Goal: Transaction & Acquisition: Book appointment/travel/reservation

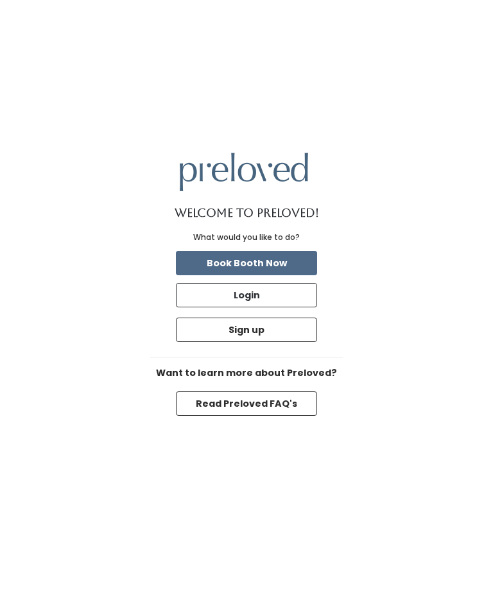
click at [299, 307] on button "Login" at bounding box center [246, 295] width 141 height 24
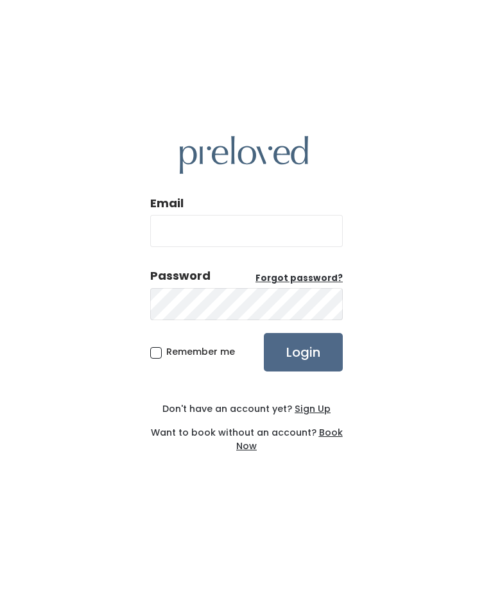
click at [305, 247] on input "Email" at bounding box center [246, 231] width 192 height 32
type input "carlie.broek@gmail.com"
click at [303, 371] on input "Login" at bounding box center [303, 352] width 79 height 38
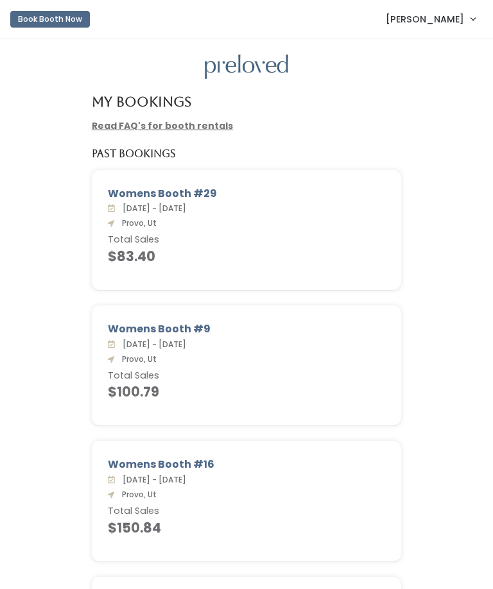
click at [24, 19] on button "Book Booth Now" at bounding box center [50, 19] width 80 height 17
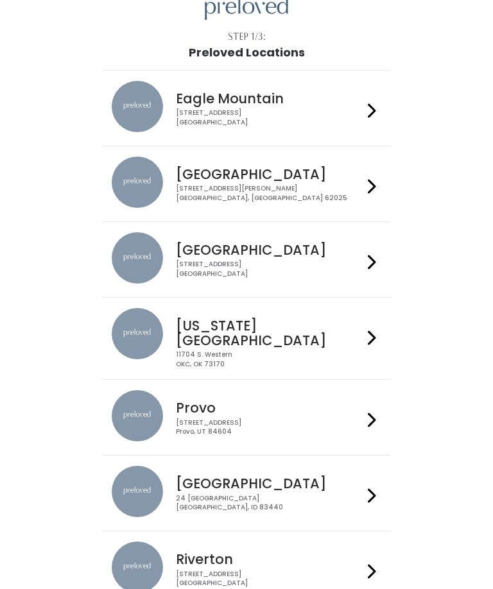
scroll to position [61, 0]
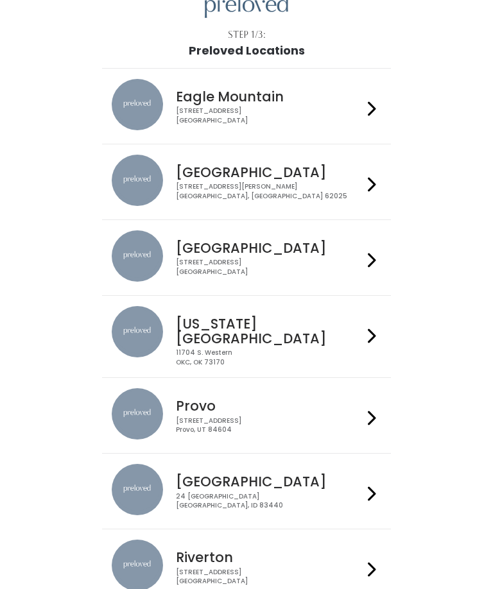
click at [295, 405] on h4 "Provo" at bounding box center [269, 405] width 187 height 15
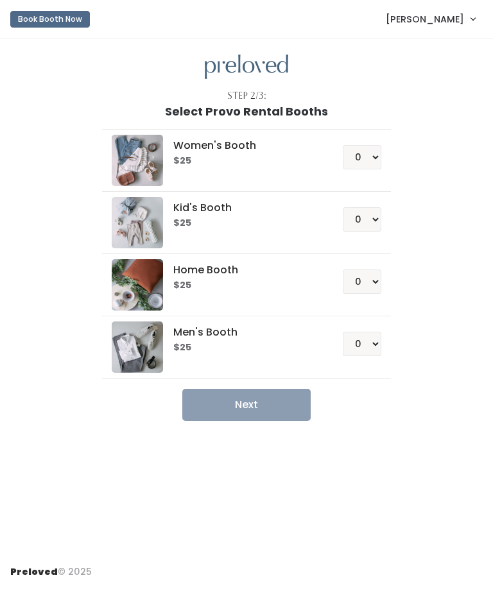
click at [307, 161] on h6 "$25" at bounding box center [242, 161] width 139 height 10
click at [377, 153] on select "0 1 2 3 4" at bounding box center [362, 157] width 38 height 24
select select "1"
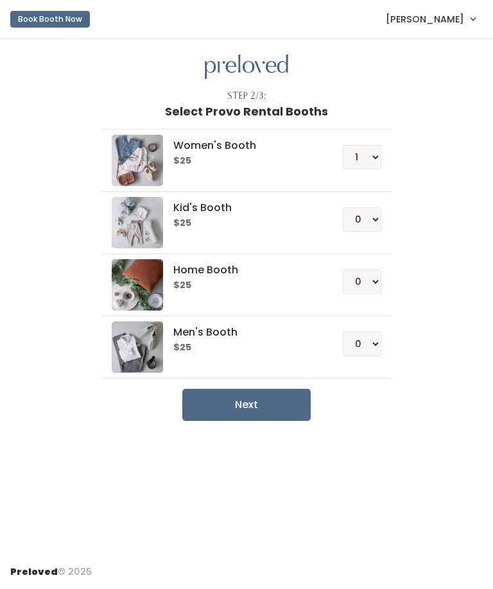
click at [282, 407] on button "Next" at bounding box center [246, 405] width 128 height 32
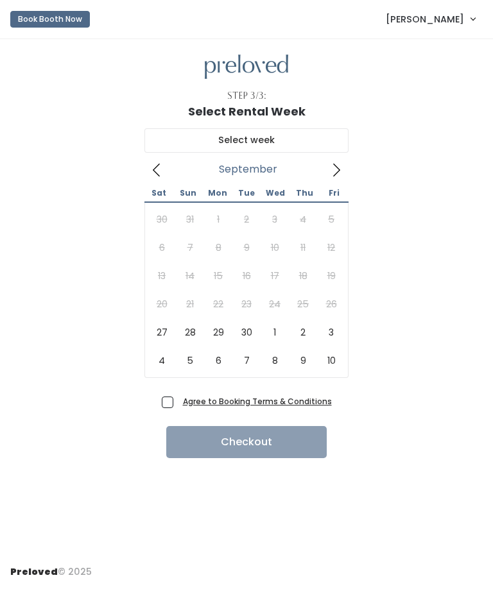
click at [335, 178] on span at bounding box center [336, 169] width 24 height 21
click at [151, 167] on icon at bounding box center [156, 170] width 14 height 14
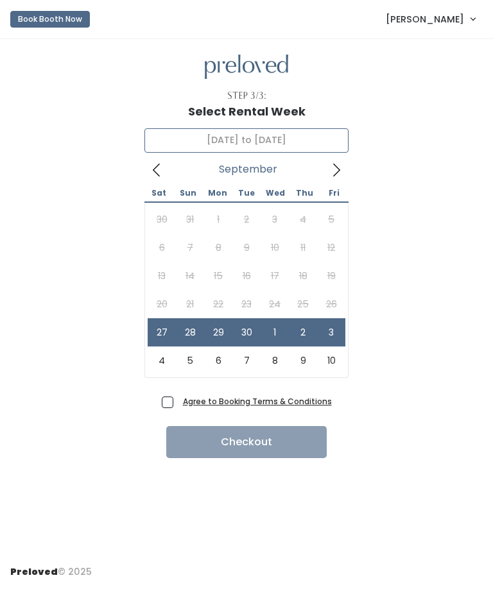
type input "September 27 to October 3"
click at [178, 402] on span "Agree to Booking Terms & Conditions" at bounding box center [255, 401] width 154 height 13
click at [178, 402] on input "Agree to Booking Terms & Conditions" at bounding box center [182, 399] width 8 height 8
checkbox input "true"
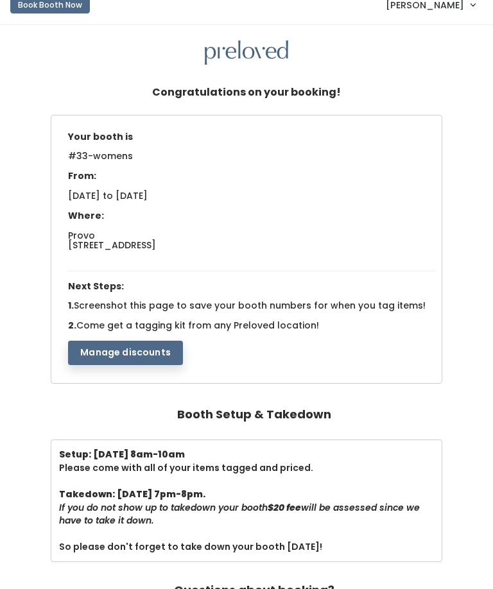
scroll to position [13, 0]
